Goal: Task Accomplishment & Management: Manage account settings

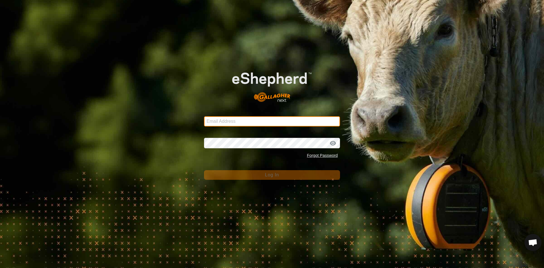
type input "[EMAIL_ADDRESS][DOMAIN_NAME]"
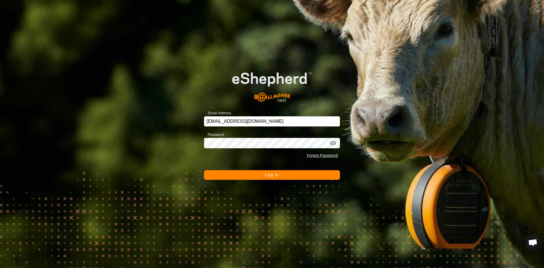
click at [220, 172] on button "Log In" at bounding box center [272, 175] width 136 height 10
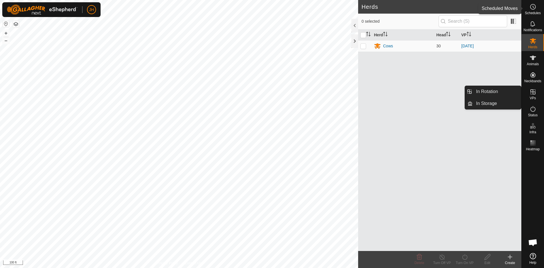
click at [533, 10] on icon at bounding box center [532, 6] width 7 height 7
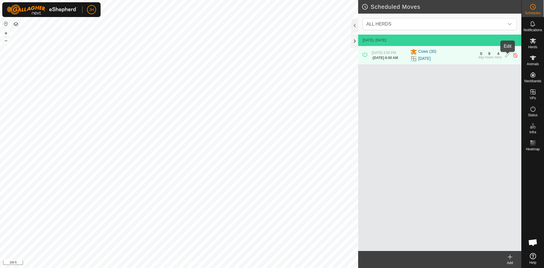
click at [507, 55] on icon at bounding box center [507, 55] width 5 height 6
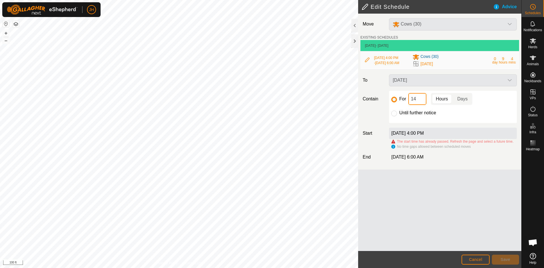
click at [421, 104] on input "14" at bounding box center [417, 99] width 18 height 12
type input "1"
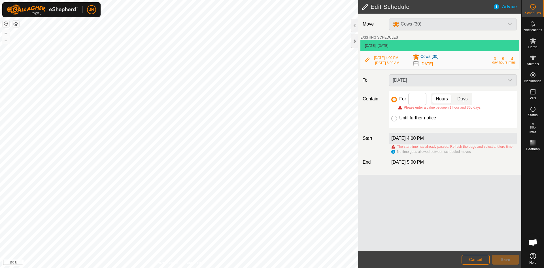
click at [394, 121] on input "Until further notice" at bounding box center [394, 119] width 6 height 6
radio input "true"
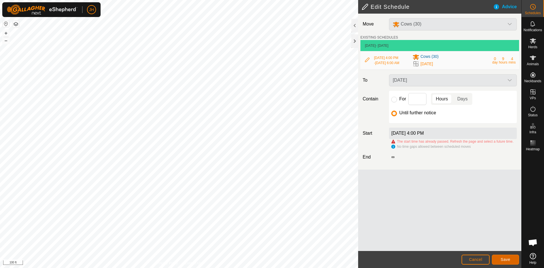
click at [502, 261] on span "Save" at bounding box center [505, 259] width 10 height 5
click at [424, 148] on span "No time gaps allowed between scheduled moves" at bounding box center [434, 146] width 74 height 4
click at [400, 142] on div "The start time has already passed. Refresh the page and select a future time." at bounding box center [457, 141] width 132 height 5
click at [407, 141] on div "The start time has already passed. Refresh the page and select a future time." at bounding box center [457, 141] width 132 height 5
click at [408, 141] on div "The start time has already passed. Refresh the page and select a future time." at bounding box center [457, 141] width 132 height 5
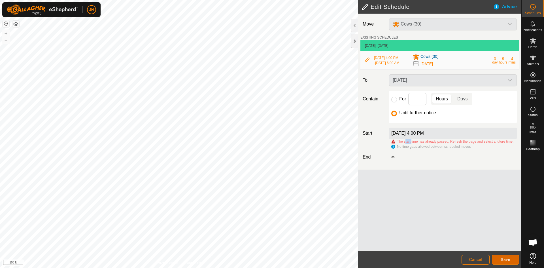
click at [506, 262] on button "Save" at bounding box center [505, 259] width 27 height 10
click at [506, 261] on button "Save" at bounding box center [505, 259] width 27 height 10
click at [506, 261] on span "Save" at bounding box center [505, 259] width 10 height 5
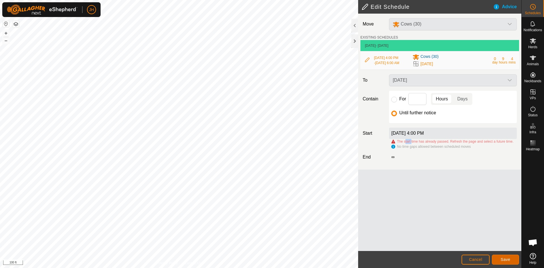
click at [506, 261] on span "Save" at bounding box center [505, 259] width 10 height 5
click at [481, 260] on span "Cancel" at bounding box center [475, 259] width 13 height 5
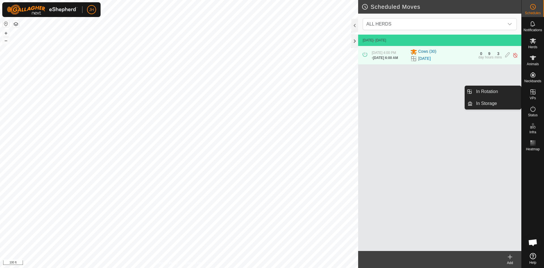
click at [532, 97] on span "VPs" at bounding box center [532, 97] width 6 height 3
click at [500, 94] on link "In Rotation" at bounding box center [496, 91] width 48 height 11
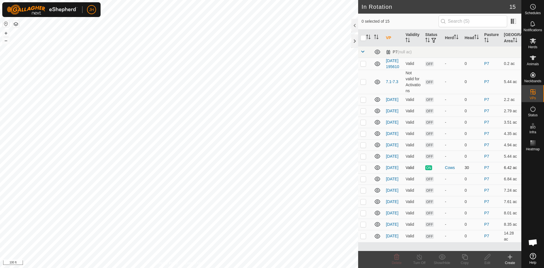
click at [361, 170] on p-checkbox at bounding box center [363, 167] width 6 height 5
checkbox input "true"
click at [462, 257] on icon at bounding box center [464, 256] width 7 height 7
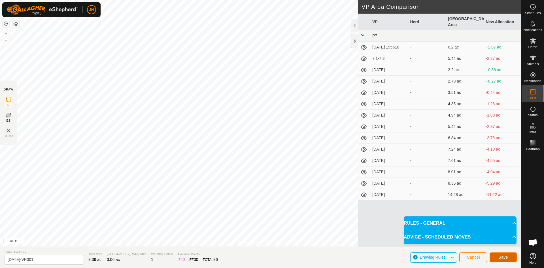
click at [500, 260] on button "Save" at bounding box center [502, 257] width 27 height 10
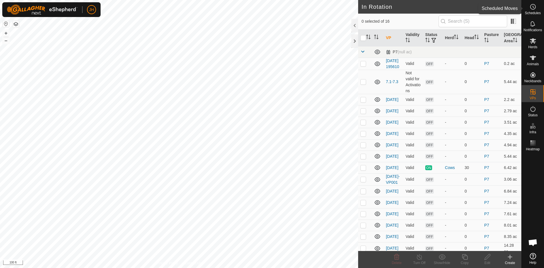
click at [535, 8] on icon at bounding box center [532, 6] width 7 height 7
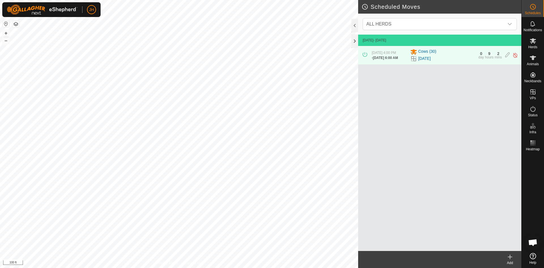
click at [512, 258] on icon at bounding box center [509, 256] width 7 height 7
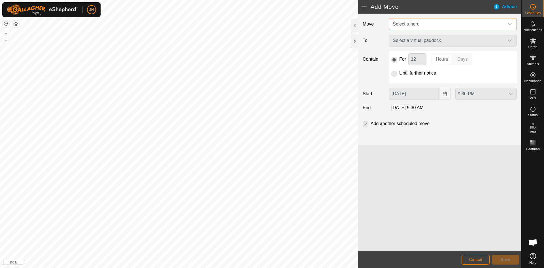
click at [450, 28] on span "Select a herd" at bounding box center [447, 23] width 114 height 11
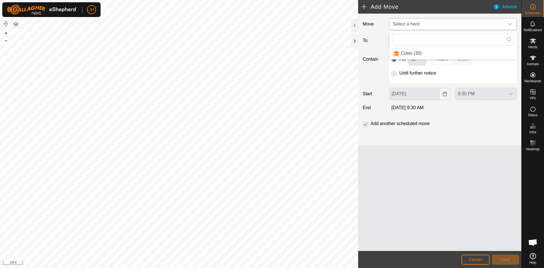
click at [418, 52] on li "Cows (30)" at bounding box center [452, 54] width 127 height 12
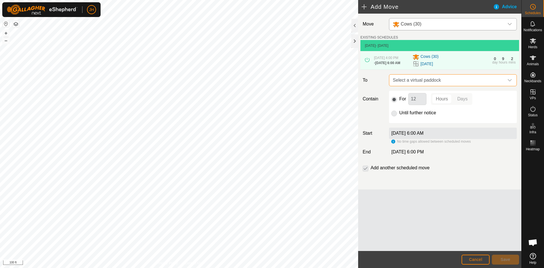
click at [454, 86] on span "Select a virtual paddock" at bounding box center [447, 79] width 114 height 11
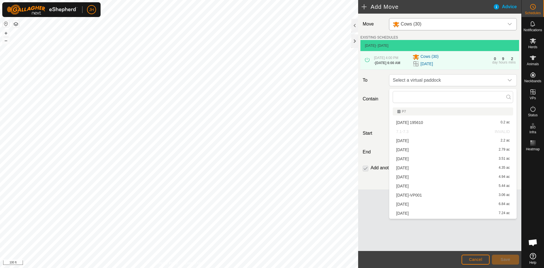
click at [404, 195] on li "[DATE]-VP001 3.06 ac" at bounding box center [453, 195] width 120 height 8
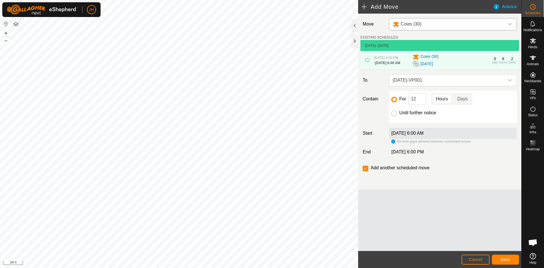
click at [393, 116] on input "Until further notice" at bounding box center [394, 113] width 6 height 6
radio input "true"
checkbox input "false"
click at [508, 261] on span "Save" at bounding box center [505, 259] width 10 height 5
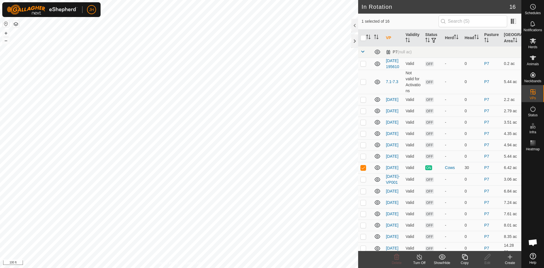
checkbox input "true"
checkbox input "false"
checkbox input "true"
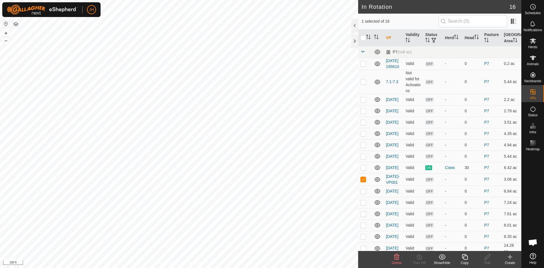
checkbox input "false"
checkbox input "true"
checkbox input "false"
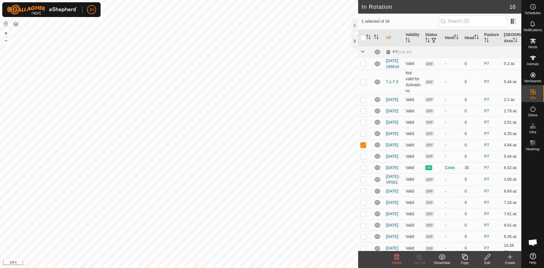
checkbox input "false"
checkbox input "true"
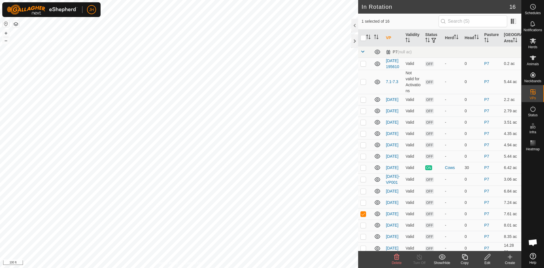
checkbox input "true"
checkbox input "false"
checkbox input "true"
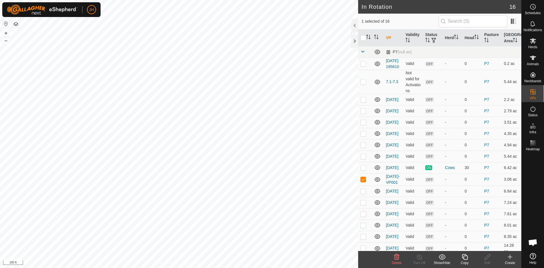
checkbox input "false"
checkbox input "true"
checkbox input "false"
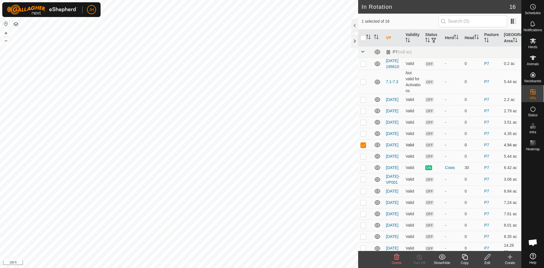
checkbox input "false"
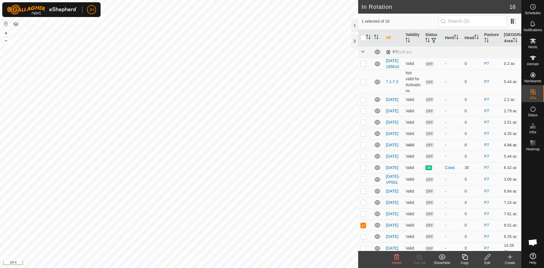
checkbox input "true"
checkbox input "false"
click at [363, 136] on p-checkbox at bounding box center [363, 133] width 6 height 5
checkbox input "true"
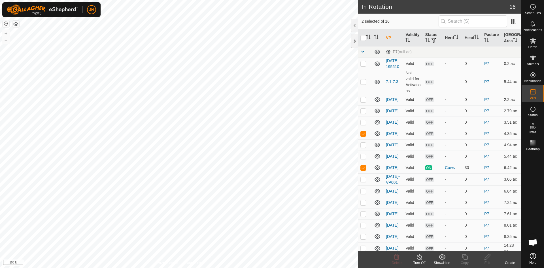
click at [364, 102] on p-checkbox at bounding box center [363, 99] width 6 height 5
checkbox input "true"
